Goal: Transaction & Acquisition: Book appointment/travel/reservation

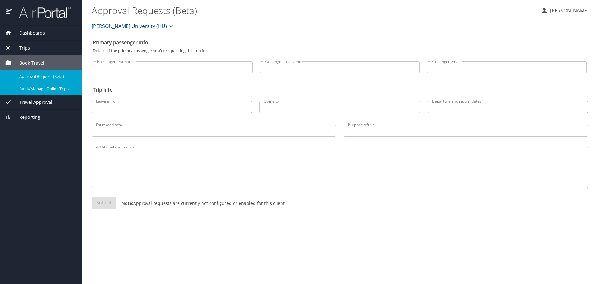
click at [37, 63] on span "Book Travel" at bounding box center [28, 62] width 33 height 7
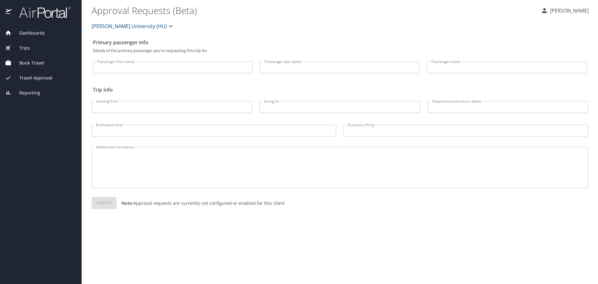
click at [37, 26] on div "Dashboards" at bounding box center [41, 33] width 82 height 15
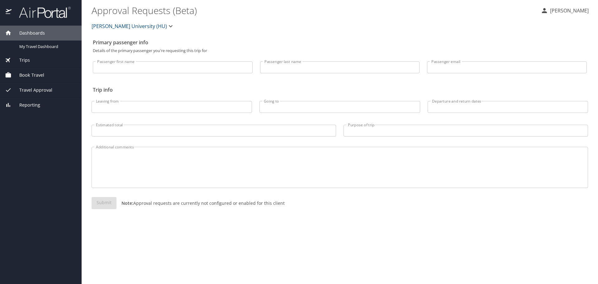
click at [35, 74] on span "Book Travel" at bounding box center [28, 75] width 33 height 7
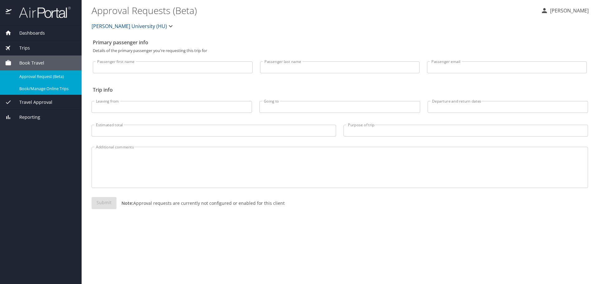
click at [42, 87] on span "Book/Manage Online Trips" at bounding box center [46, 89] width 55 height 6
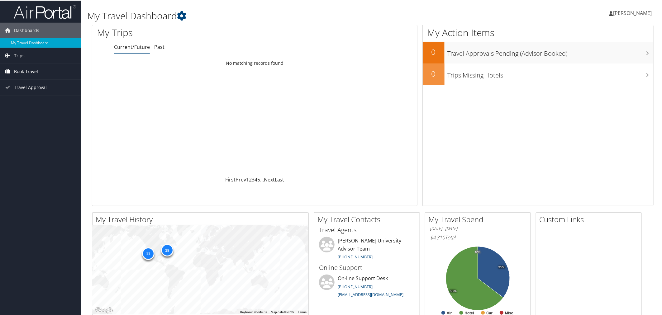
click at [34, 69] on span "Book Travel" at bounding box center [26, 71] width 24 height 16
click at [42, 104] on span "Travel Approval" at bounding box center [30, 106] width 33 height 16
click at [30, 57] on link "Trips" at bounding box center [40, 55] width 81 height 16
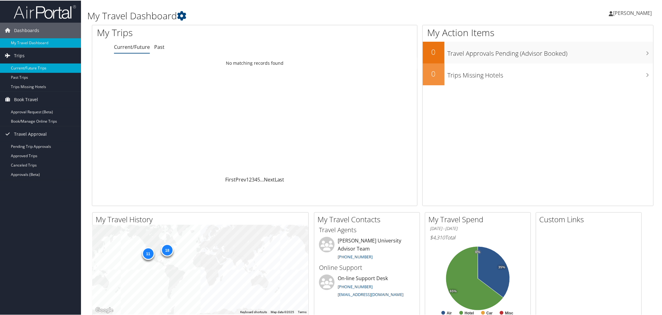
click at [38, 72] on link "Current/Future Trips" at bounding box center [40, 67] width 81 height 9
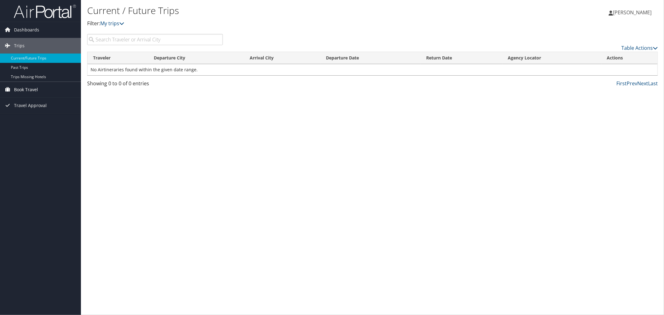
click at [33, 91] on span "Book Travel" at bounding box center [26, 90] width 24 height 16
click at [44, 112] on link "Book/Manage Online Trips" at bounding box center [40, 111] width 81 height 9
